Goal: Task Accomplishment & Management: Use online tool/utility

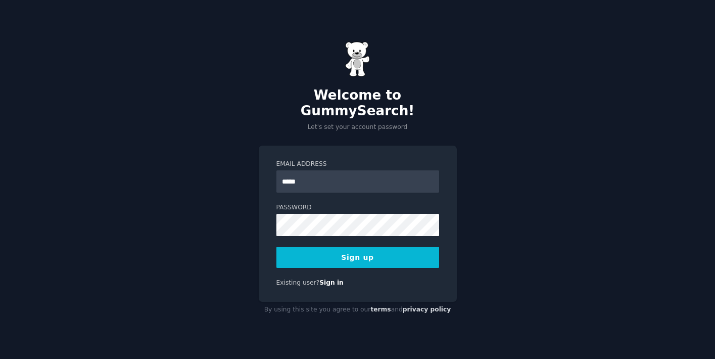
type input "**********"
click at [379, 249] on button "Sign up" at bounding box center [357, 257] width 163 height 21
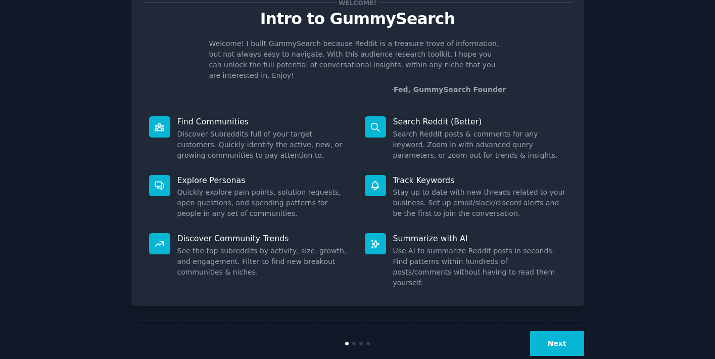
click at [558, 331] on button "Next" at bounding box center [557, 343] width 54 height 25
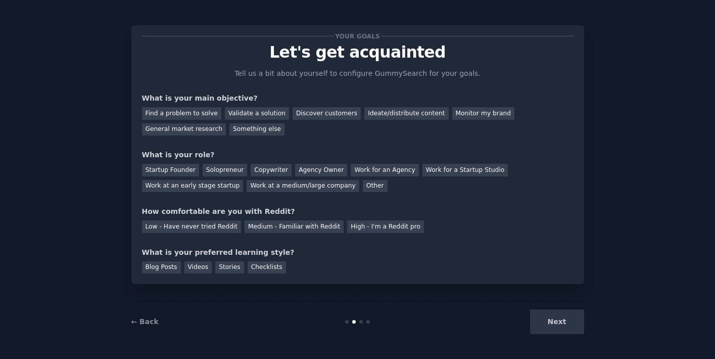
scroll to position [3, 0]
click at [323, 112] on div "Discover customers" at bounding box center [327, 113] width 68 height 13
click at [479, 113] on div "Monitor my brand" at bounding box center [483, 113] width 62 height 13
click at [314, 112] on div "Discover customers" at bounding box center [327, 113] width 68 height 13
click at [221, 186] on div "Work at an early stage startup" at bounding box center [193, 186] width 102 height 13
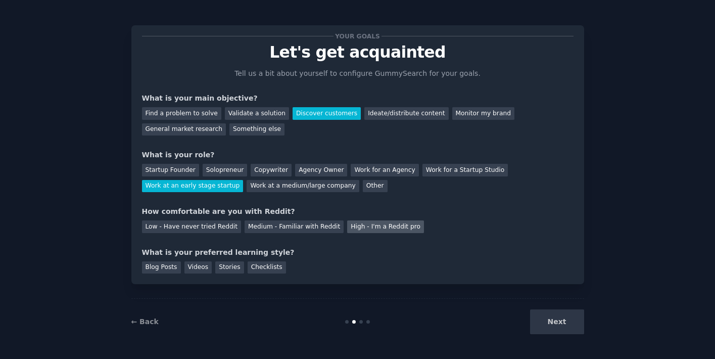
click at [378, 225] on div "High - I'm a Reddit pro" at bounding box center [385, 226] width 77 height 13
click at [162, 268] on div "Blog Posts" at bounding box center [161, 267] width 39 height 13
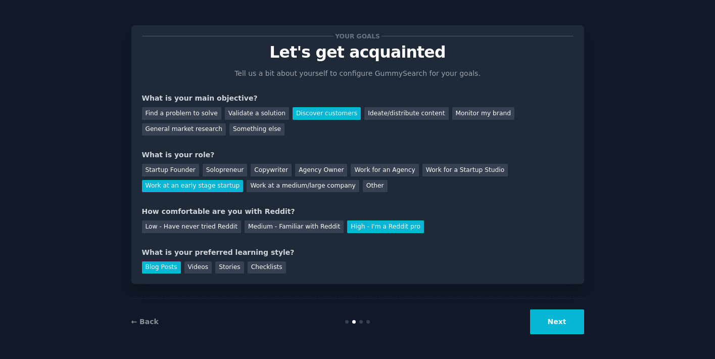
click at [553, 318] on button "Next" at bounding box center [557, 321] width 54 height 25
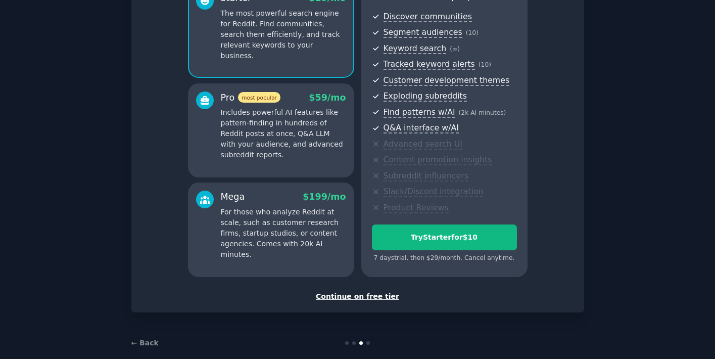
scroll to position [120, 0]
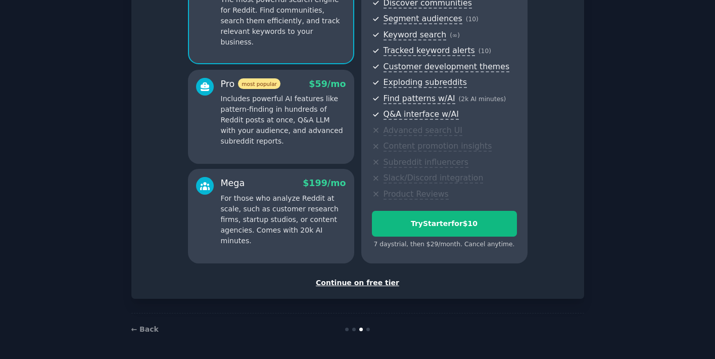
click at [374, 282] on div "Continue on free tier" at bounding box center [357, 282] width 431 height 11
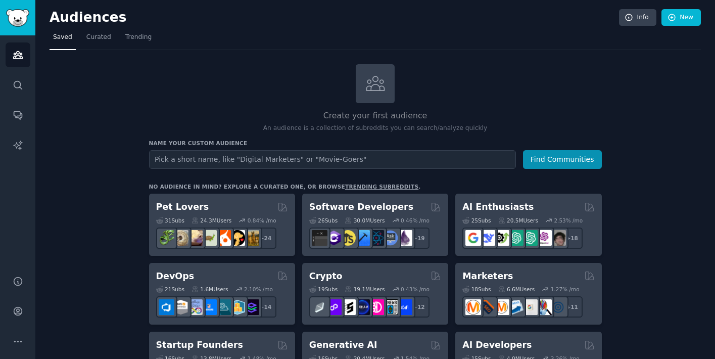
click at [383, 159] on input "text" at bounding box center [332, 159] width 367 height 19
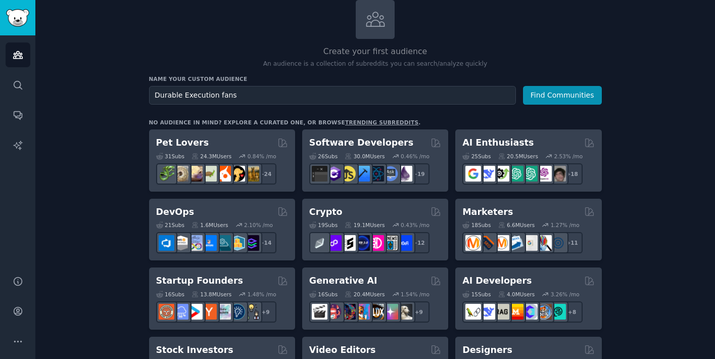
scroll to position [57, 0]
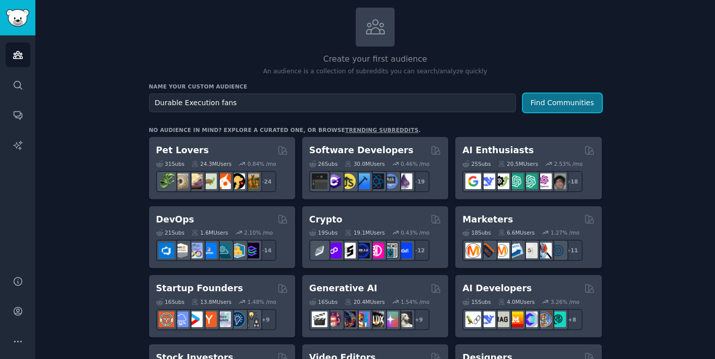
click at [569, 100] on button "Find Communities" at bounding box center [562, 102] width 79 height 19
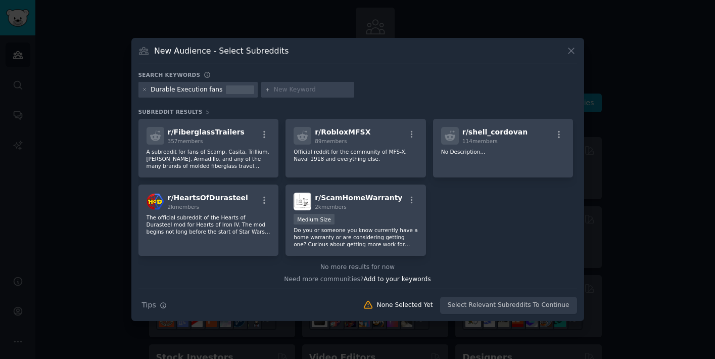
click at [563, 50] on div "New Audience - Select Subreddits" at bounding box center [357, 54] width 439 height 19
click at [571, 52] on icon at bounding box center [571, 50] width 11 height 11
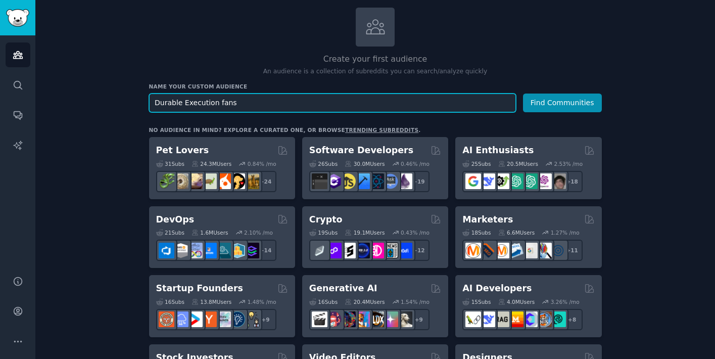
click at [285, 106] on input "Durable Execution fans" at bounding box center [332, 102] width 367 height 19
type input "Durable Execution"
click at [523, 93] on button "Find Communities" at bounding box center [562, 102] width 79 height 19
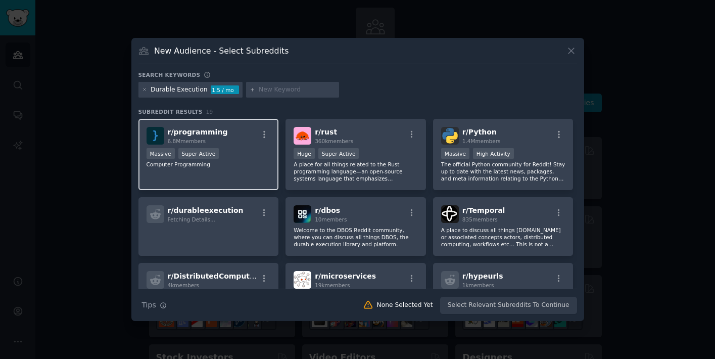
click at [235, 139] on div "r/ programming 6.8M members" at bounding box center [209, 136] width 124 height 18
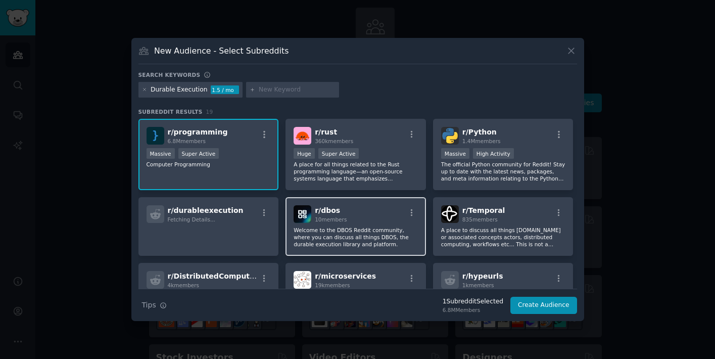
click at [335, 213] on span "r/ dbos" at bounding box center [327, 210] width 25 height 8
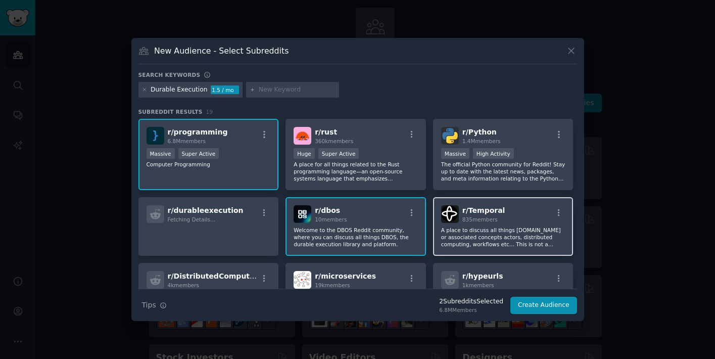
click at [486, 236] on p "A place to discuss all things Temporal.io or associated concepts actors, distri…" at bounding box center [503, 236] width 124 height 21
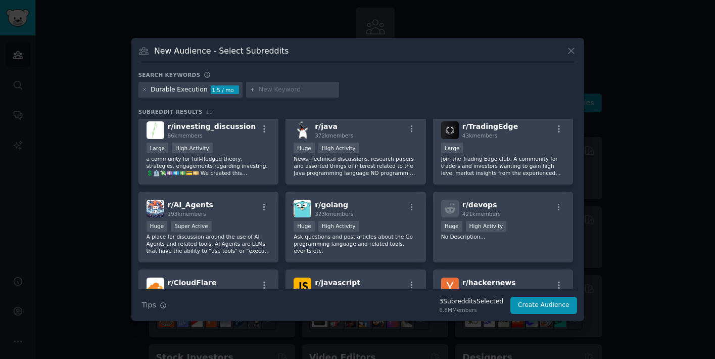
scroll to position [224, 0]
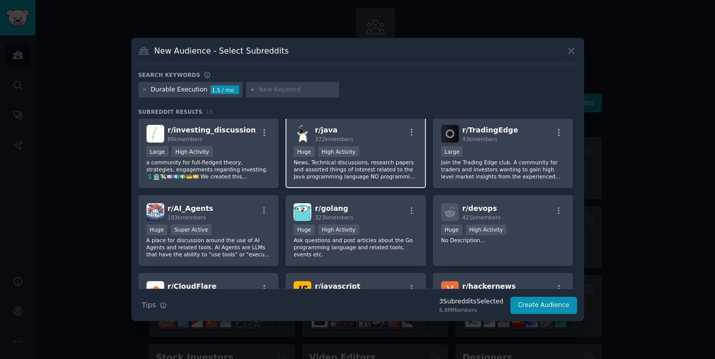
click at [351, 160] on p "News, Technical discussions, research papers and assorted things of interest re…" at bounding box center [356, 169] width 124 height 21
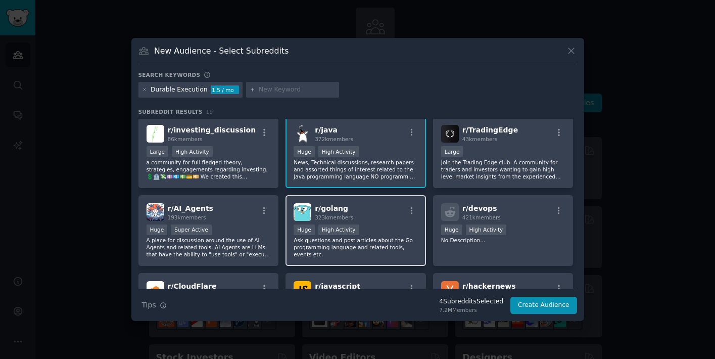
click at [360, 244] on p "Ask questions and post articles about the Go programming language and related t…" at bounding box center [356, 246] width 124 height 21
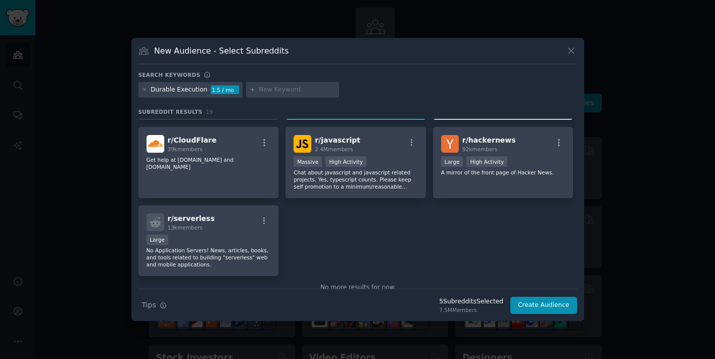
scroll to position [369, 0]
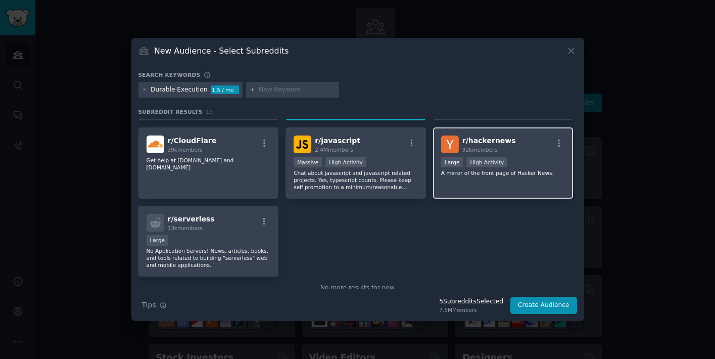
click at [471, 179] on div "r/ hackernews 92k members Large High Activity A mirror of the front page of Hac…" at bounding box center [503, 162] width 140 height 71
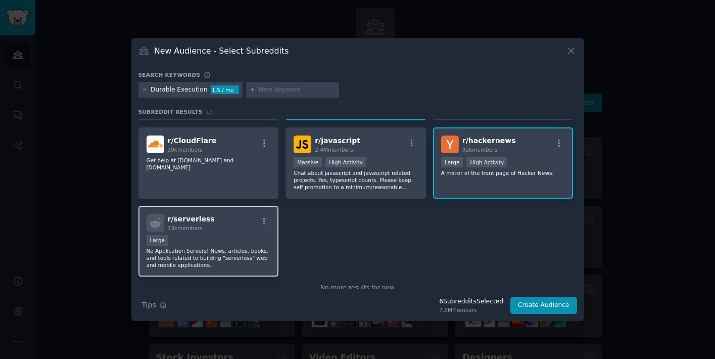
click at [235, 248] on p "No Application Servers! News, articles, books, and tools related to building "s…" at bounding box center [209, 257] width 124 height 21
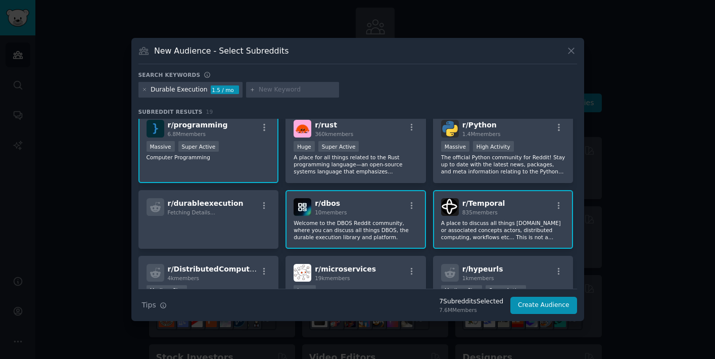
scroll to position [0, 0]
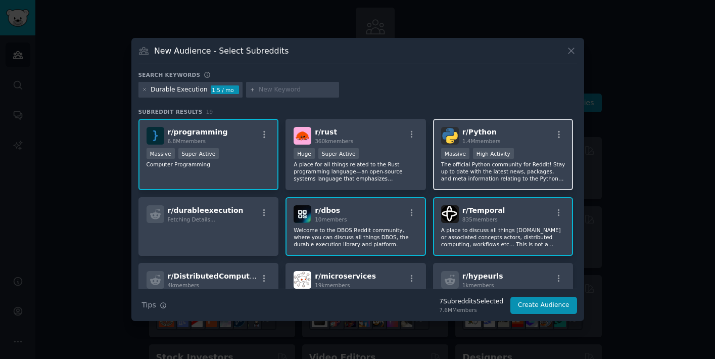
click at [499, 174] on p "The official Python community for Reddit! Stay up to date with the latest news,…" at bounding box center [503, 171] width 124 height 21
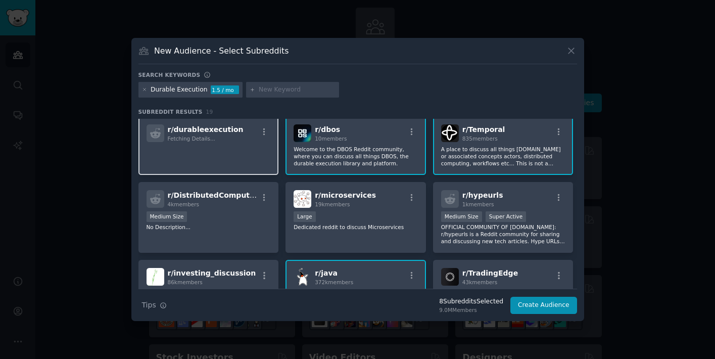
scroll to position [84, 0]
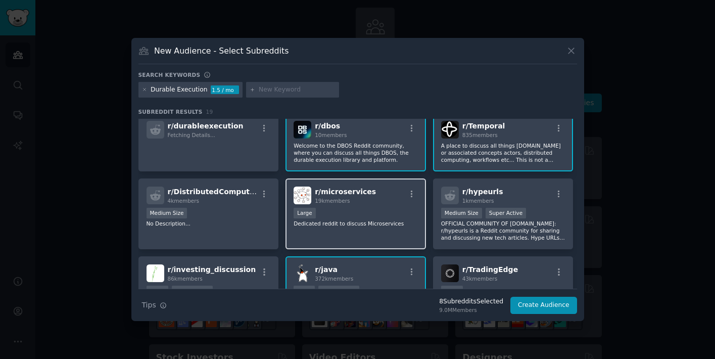
click at [350, 232] on div "r/ microservices 19k members Large Dedicated reddit to discuss Microservices" at bounding box center [355, 213] width 140 height 71
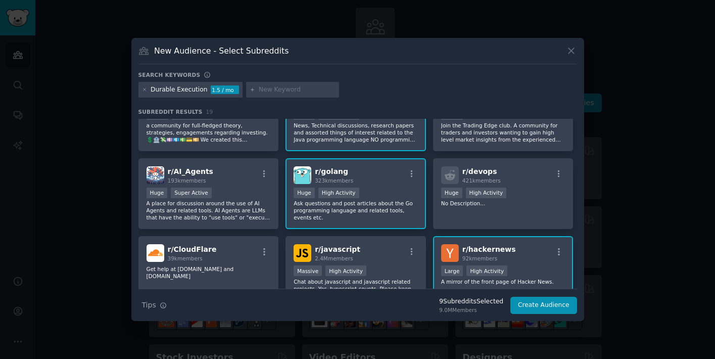
scroll to position [262, 0]
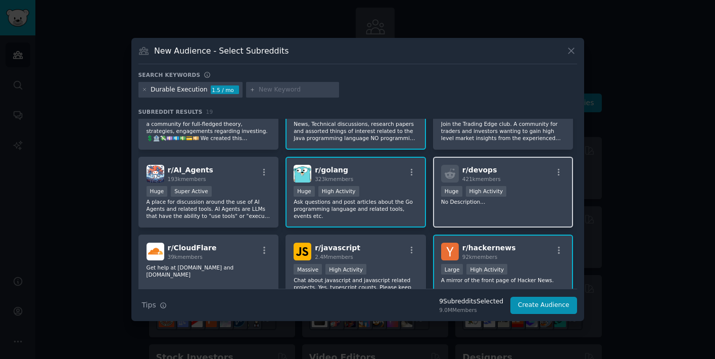
click at [536, 209] on div "r/ devops 421k members Huge High Activity No Description..." at bounding box center [503, 192] width 140 height 71
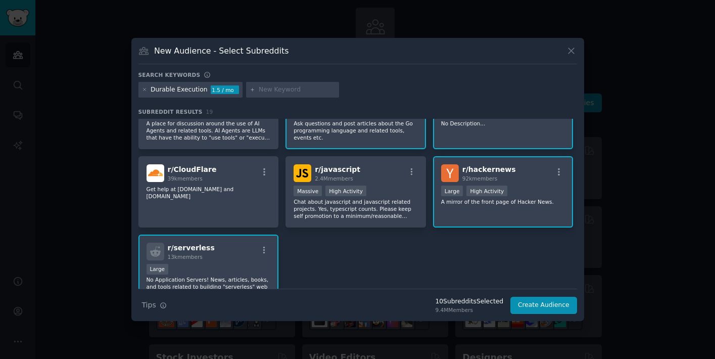
scroll to position [393, 0]
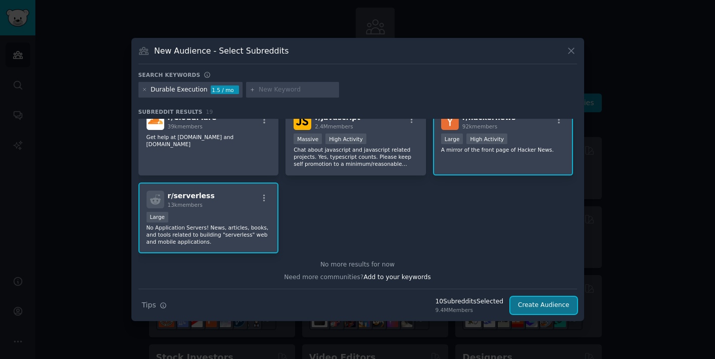
click at [549, 303] on button "Create Audience" at bounding box center [543, 305] width 67 height 17
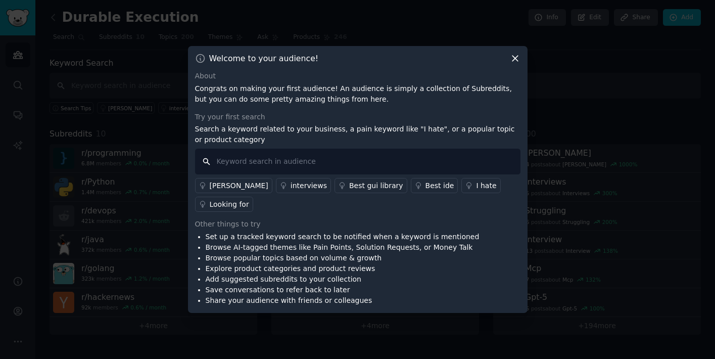
click at [404, 174] on input "text" at bounding box center [357, 162] width 325 height 26
click at [249, 199] on div "Looking for" at bounding box center [229, 204] width 39 height 11
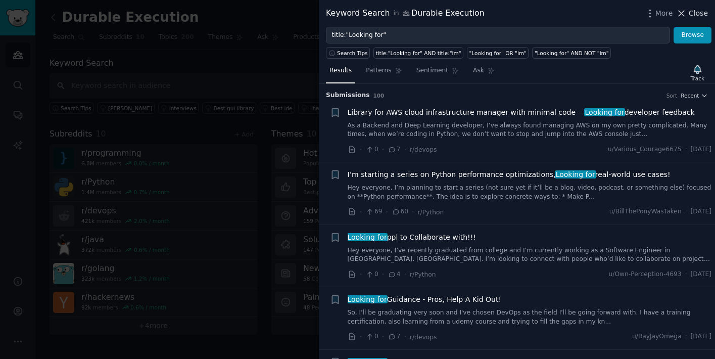
click at [697, 12] on span "Close" at bounding box center [698, 13] width 19 height 11
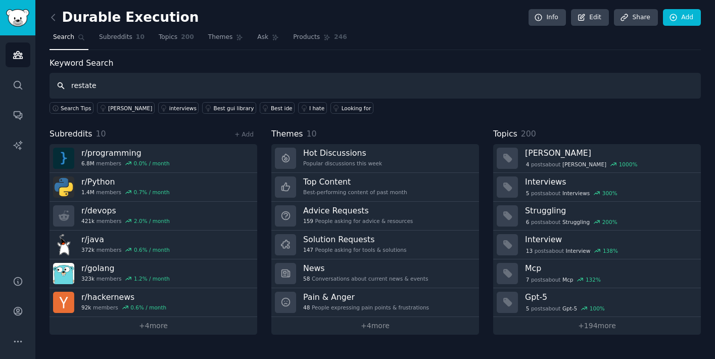
type input "restate"
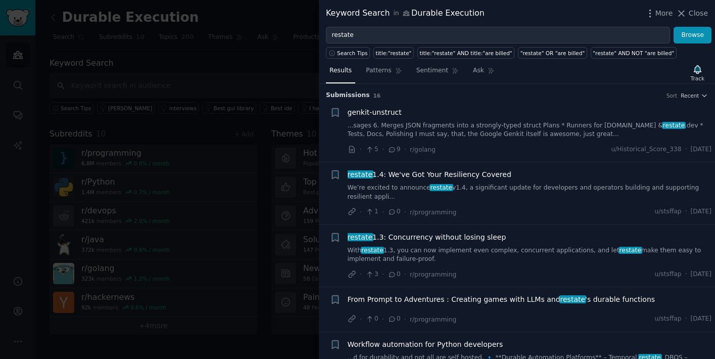
click at [515, 131] on link "...sages 6. Merges JSON fragments into a strongly-typed struct Plans * Runners …" at bounding box center [530, 130] width 364 height 18
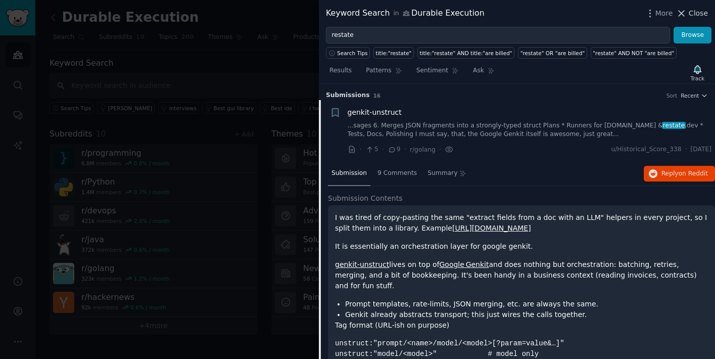
click at [696, 12] on span "Close" at bounding box center [698, 13] width 19 height 11
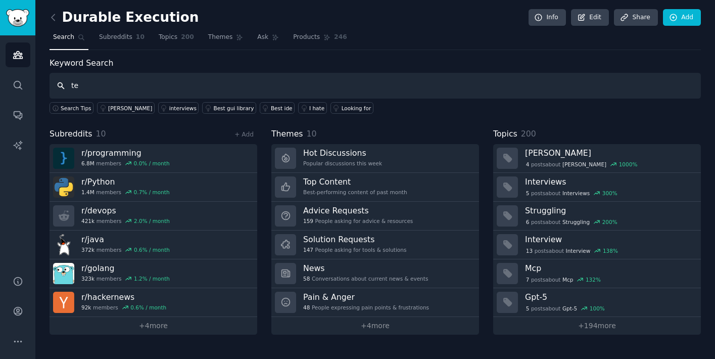
type input "t"
type input "dbos"
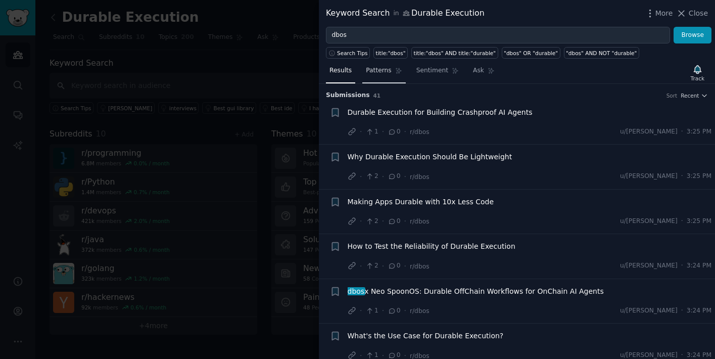
click at [381, 76] on link "Patterns" at bounding box center [383, 73] width 43 height 21
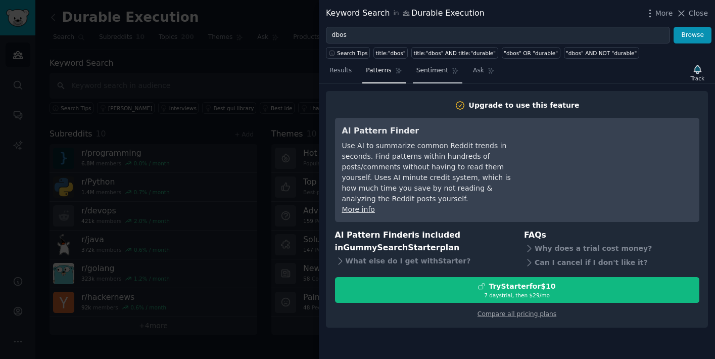
click at [438, 70] on span "Sentiment" at bounding box center [432, 70] width 32 height 9
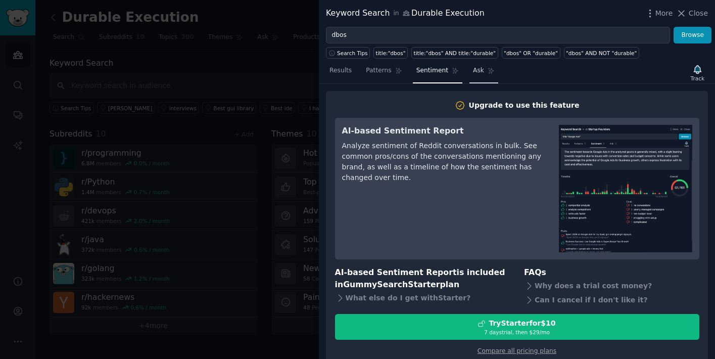
click at [475, 74] on span "Ask" at bounding box center [478, 70] width 11 height 9
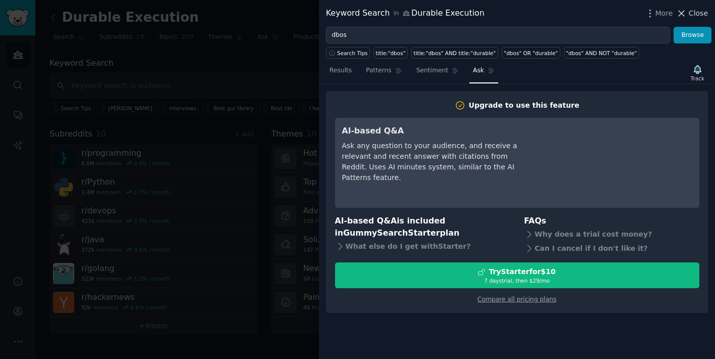
click at [692, 14] on span "Close" at bounding box center [698, 13] width 19 height 11
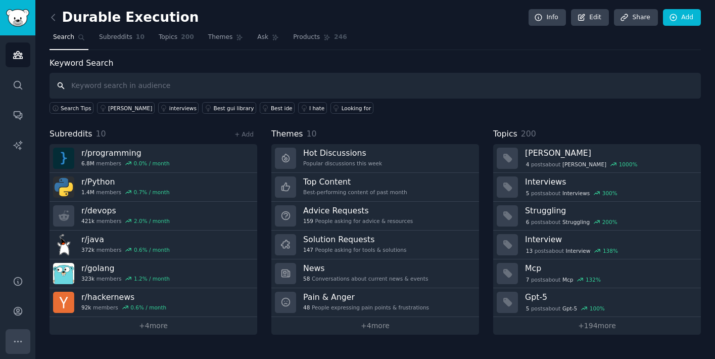
click at [18, 343] on icon "Sidebar" at bounding box center [18, 341] width 11 height 11
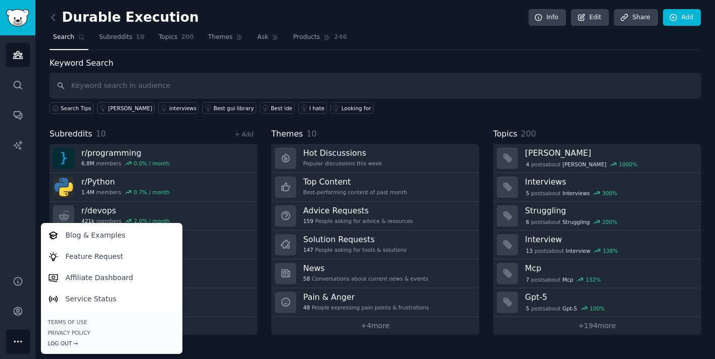
click at [52, 343] on div "Log Out →" at bounding box center [111, 342] width 127 height 7
